Goal: Browse casually: Explore the website without a specific task or goal

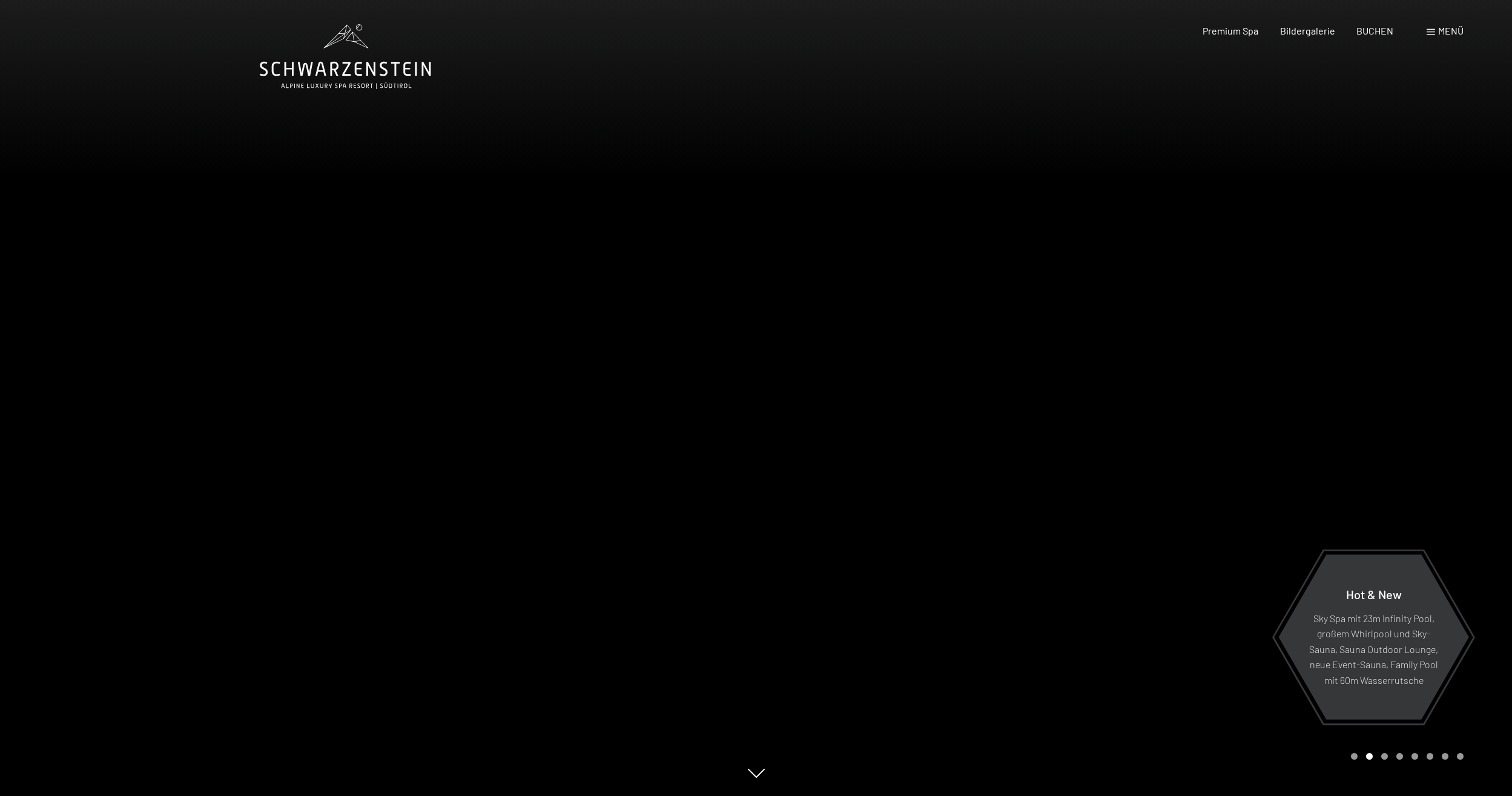
drag, startPoint x: 172, startPoint y: 380, endPoint x: 172, endPoint y: 371, distance: 9.0
click at [172, 376] on div at bounding box center [378, 398] width 756 height 796
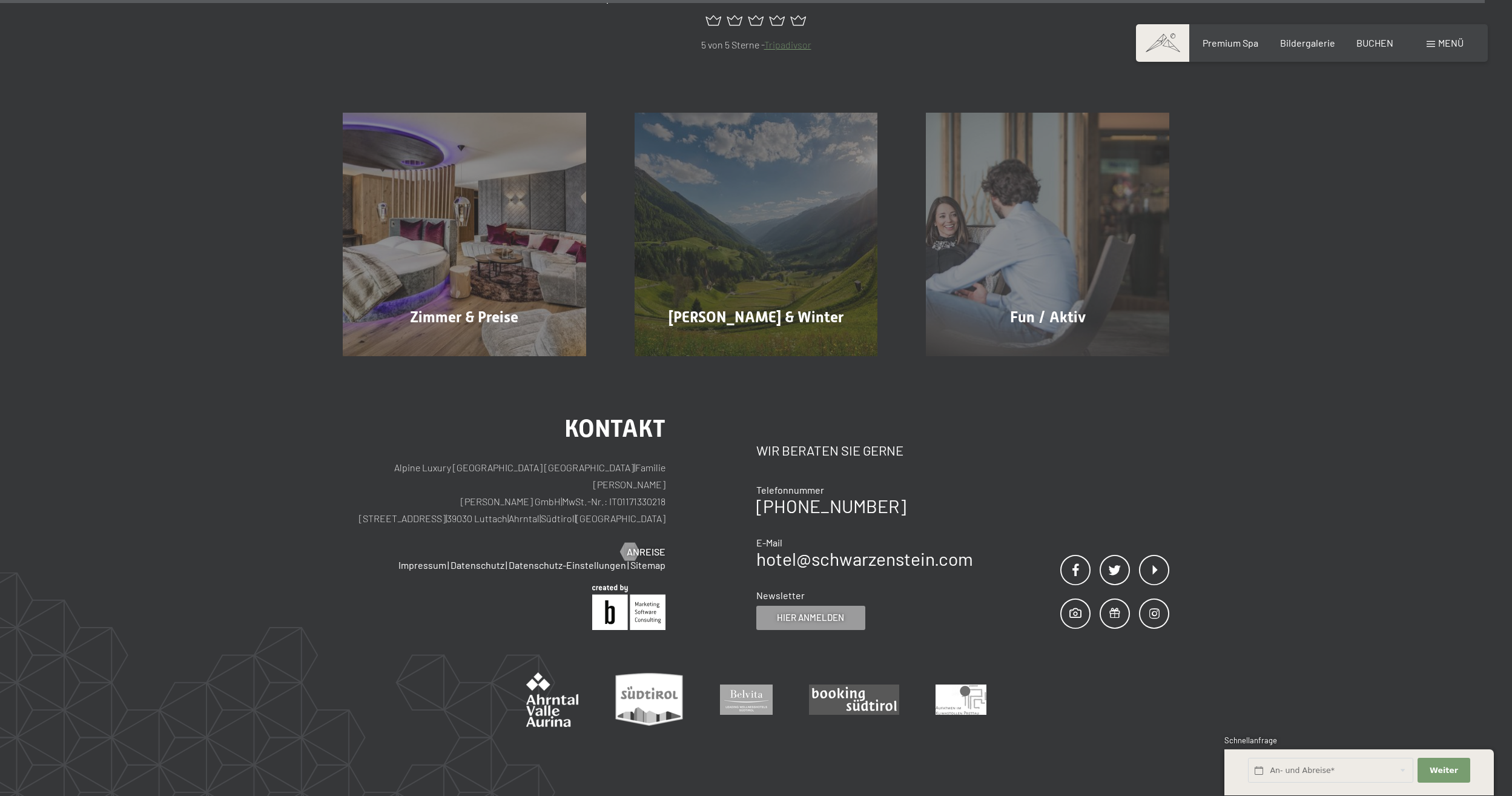
scroll to position [7093, 0]
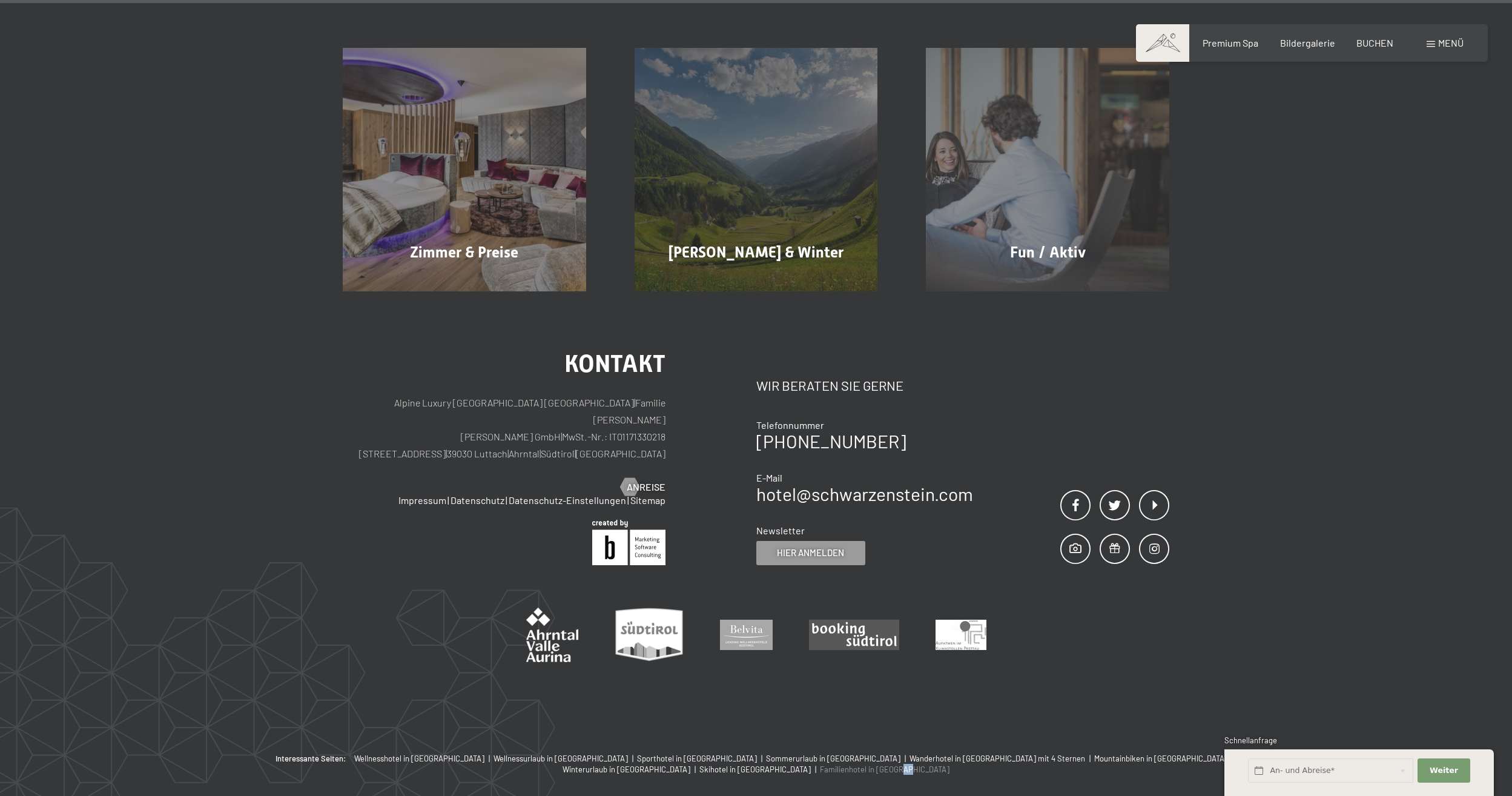
drag, startPoint x: 1221, startPoint y: 703, endPoint x: 1211, endPoint y: 701, distance: 10.2
click at [1211, 753] on div "Interessante Seiten: Wellnesshotel in [GEOGRAPHIC_DATA] | Wellnessurlaub in [GE…" at bounding box center [757, 763] width 993 height 22
click at [1220, 753] on div "Interessante Seiten: Wellnesshotel in [GEOGRAPHIC_DATA] | Wellnessurlaub in [GE…" at bounding box center [756, 809] width 1512 height 113
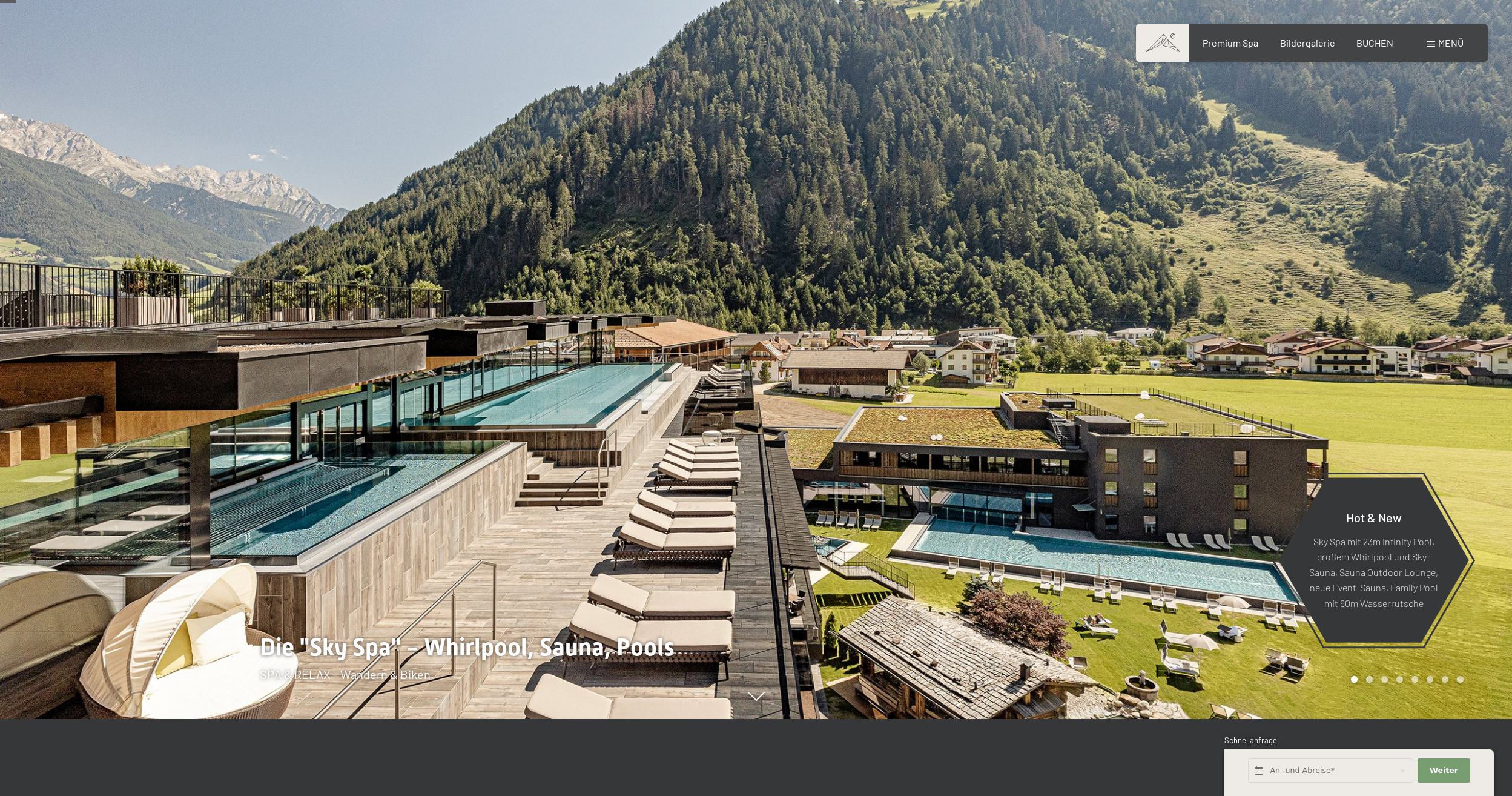
scroll to position [0, 0]
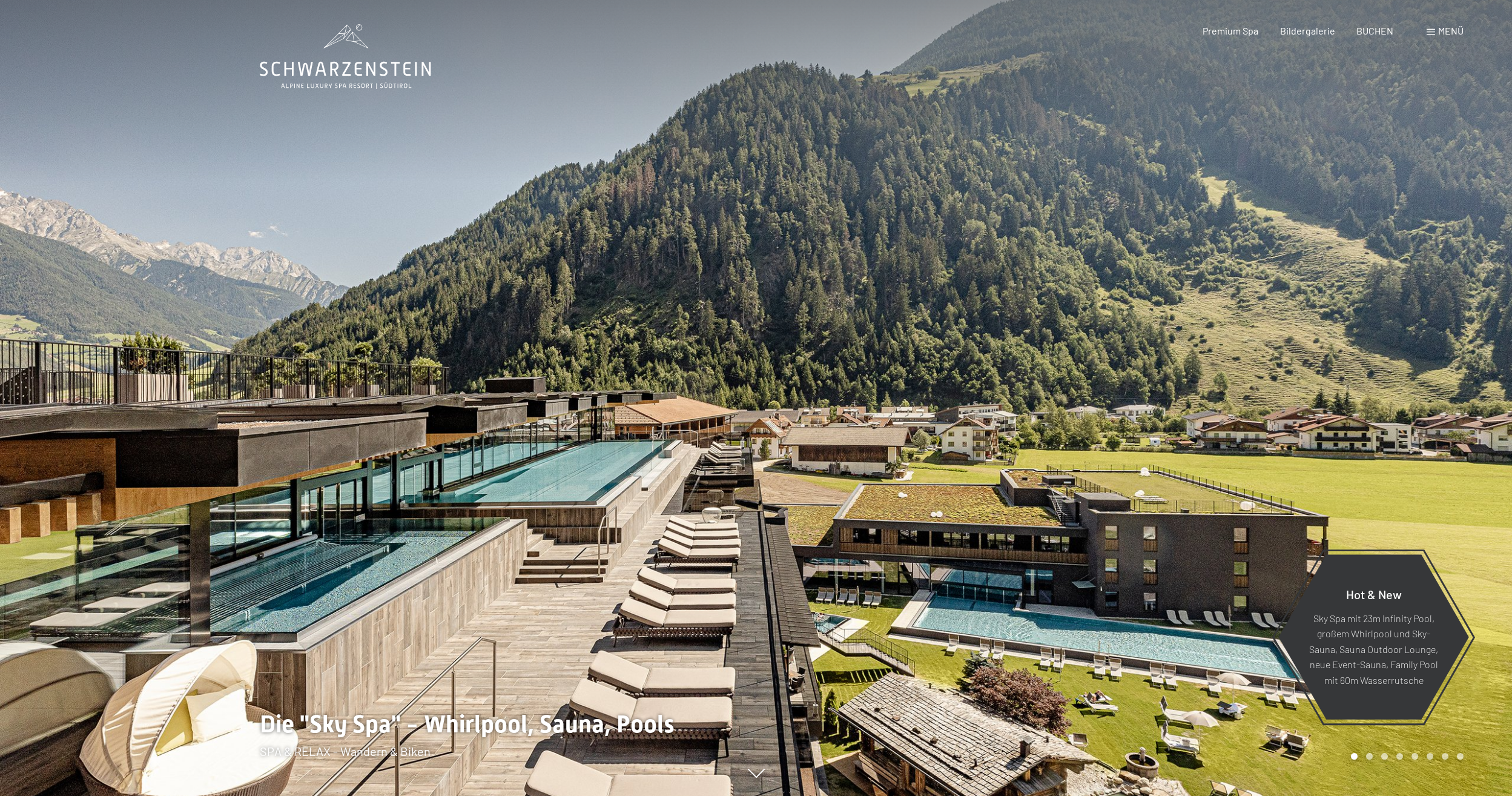
click at [1446, 30] on span "Menü" at bounding box center [1451, 31] width 26 height 11
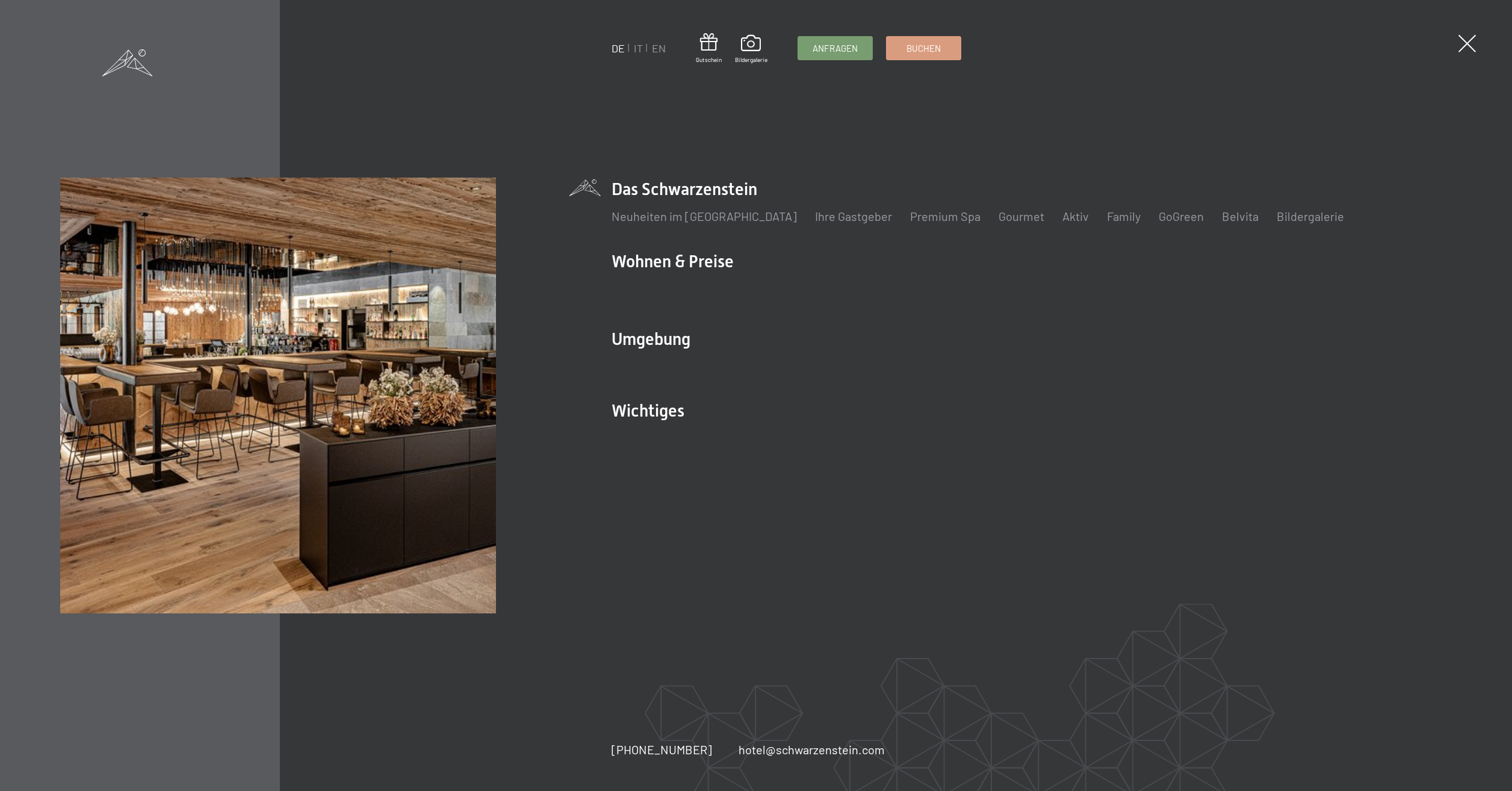
click at [1480, 45] on div "DE IT EN Gutschein Bildergalerie Anfragen Buchen DE IT EN Das Schwarzenstein Ne…" at bounding box center [756, 395] width 1512 height 791
click at [1472, 45] on span at bounding box center [1467, 43] width 25 height 25
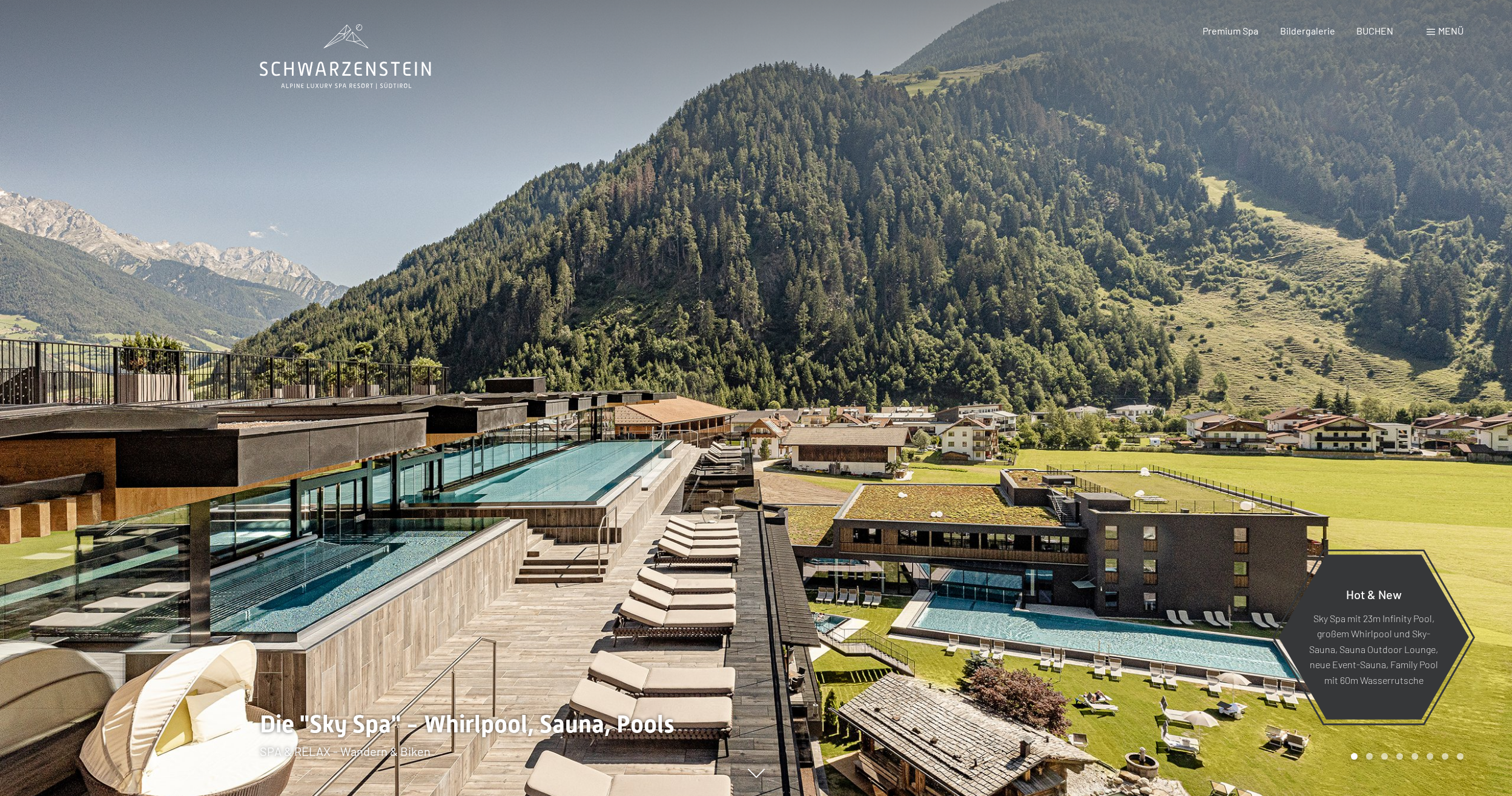
click at [631, 104] on div at bounding box center [378, 398] width 756 height 796
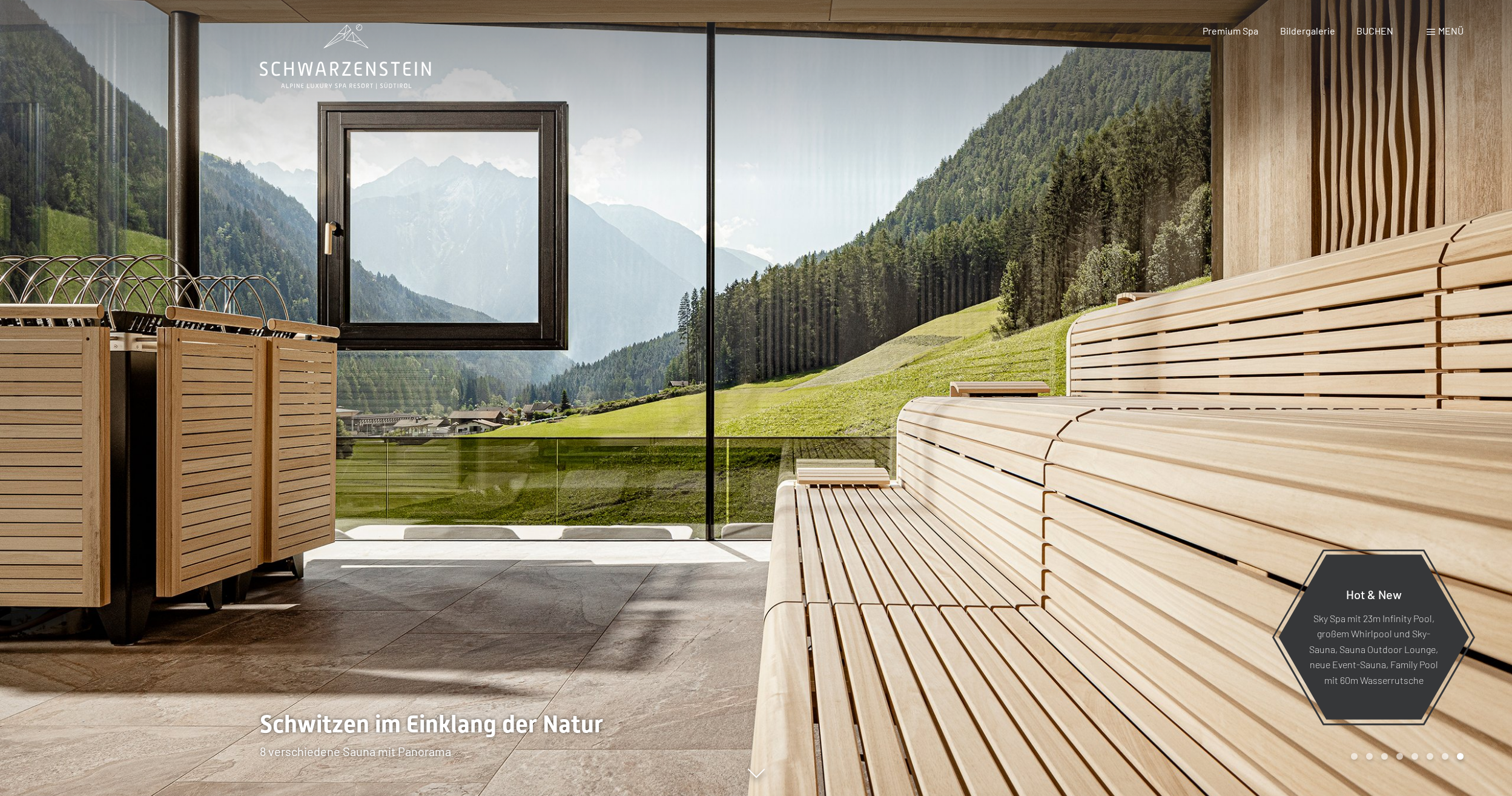
click at [448, 103] on div at bounding box center [378, 398] width 756 height 796
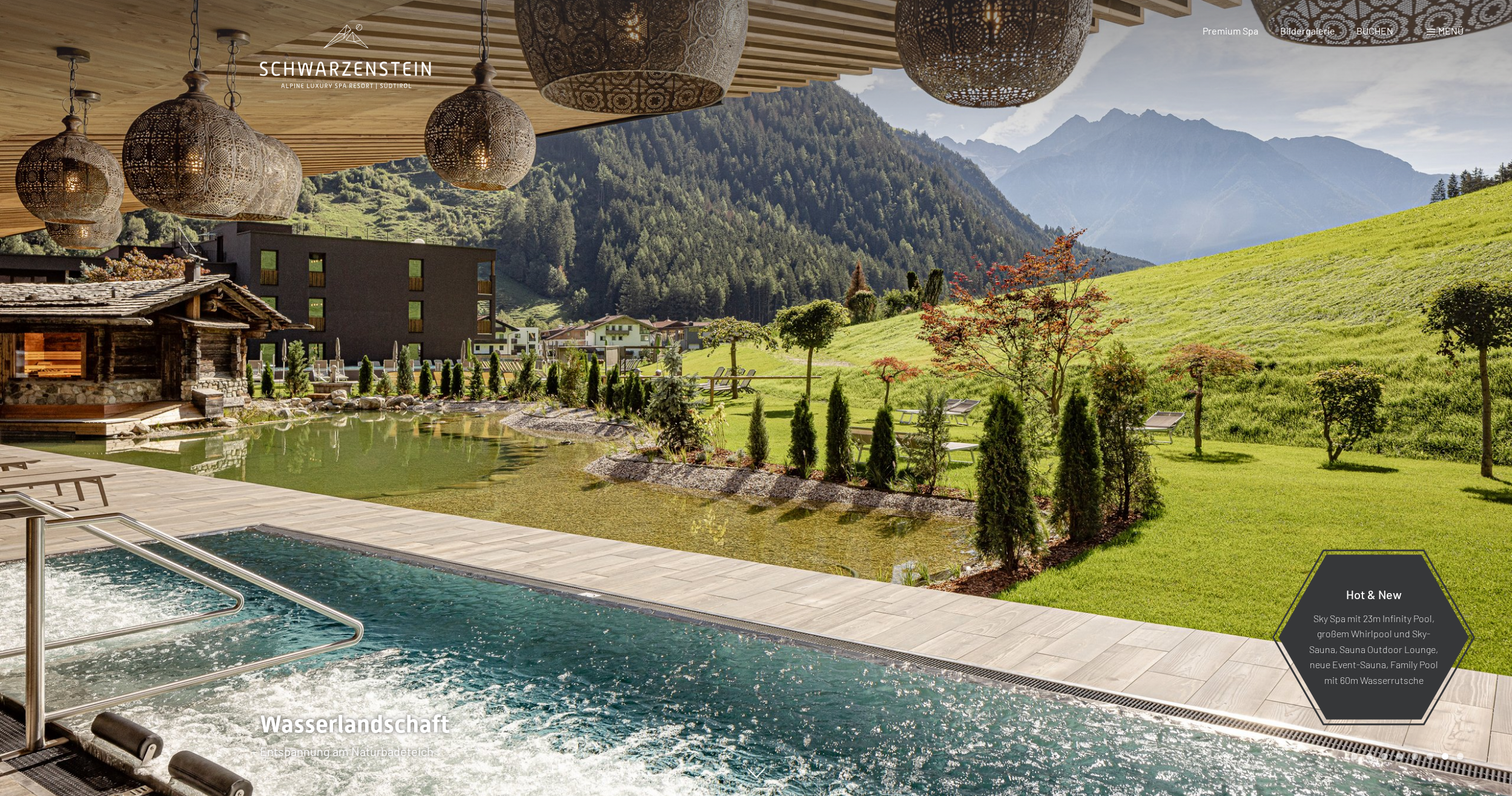
click at [462, 140] on div at bounding box center [378, 398] width 756 height 796
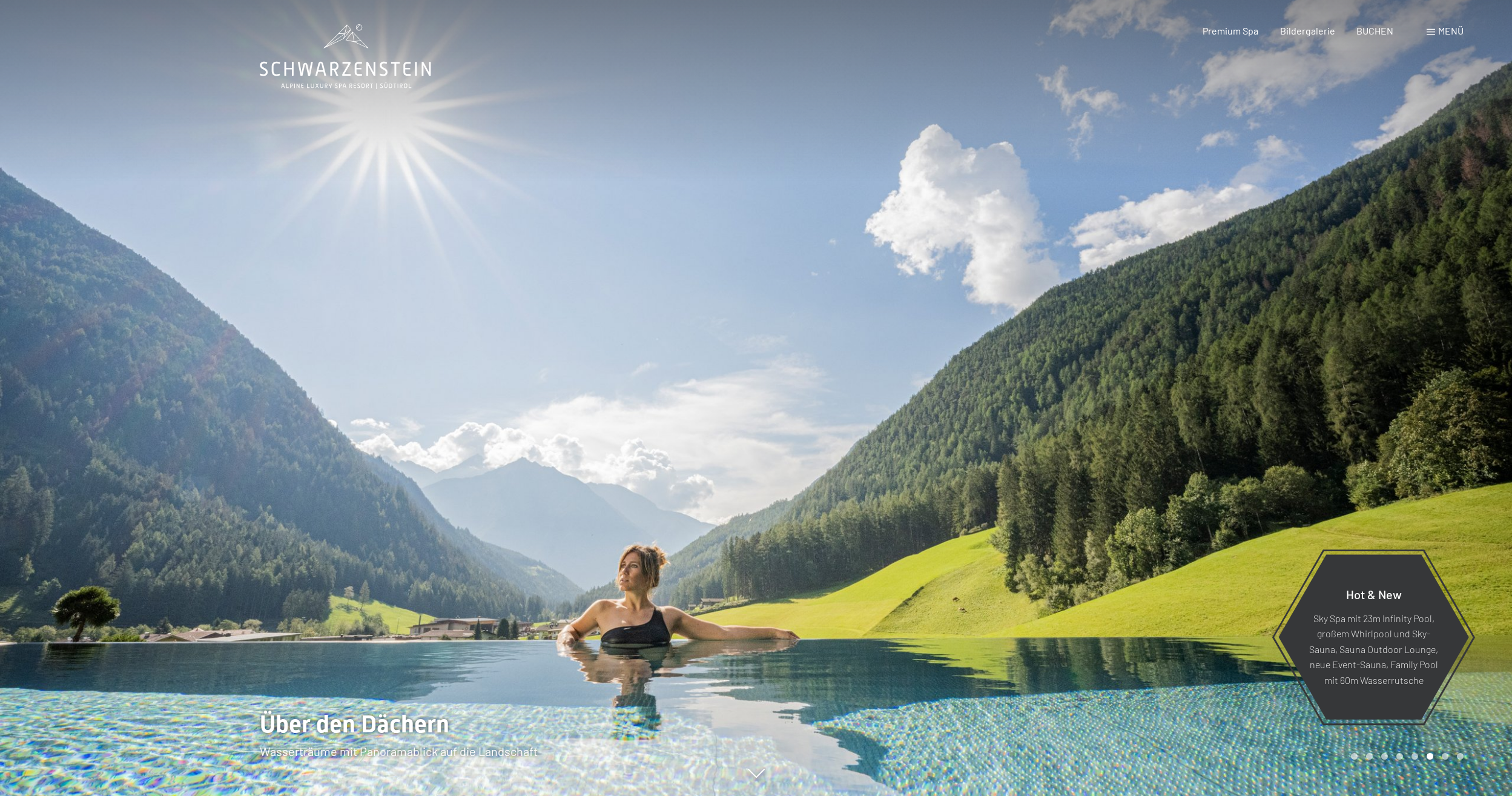
click at [463, 135] on div at bounding box center [378, 398] width 756 height 796
